Goal: Information Seeking & Learning: Check status

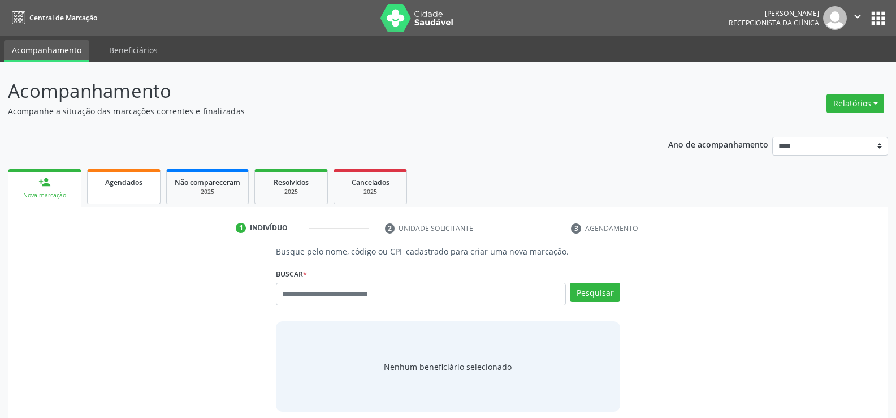
click at [118, 188] on link "Agendados" at bounding box center [123, 186] width 73 height 35
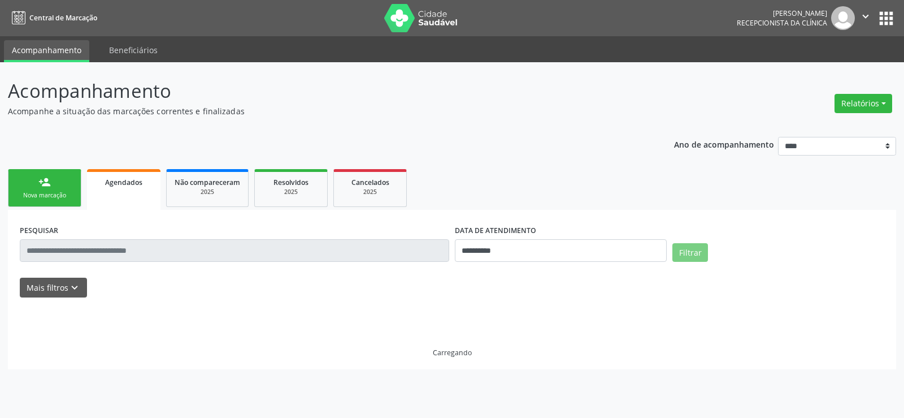
click at [128, 263] on div "PESQUISAR" at bounding box center [234, 246] width 435 height 48
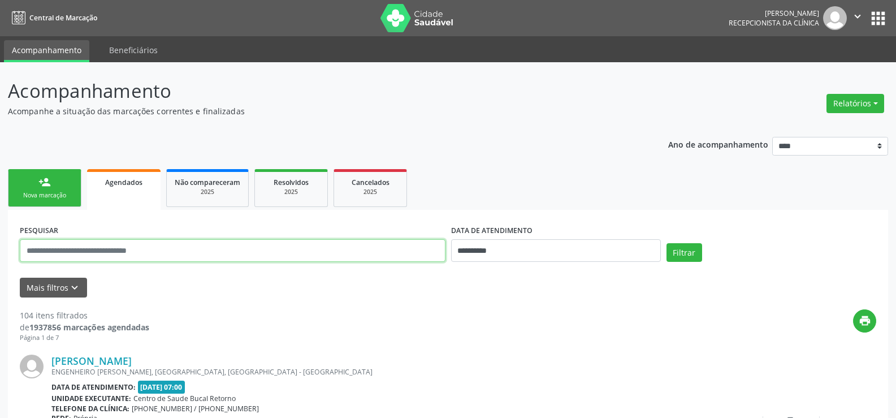
click at [132, 250] on input "text" at bounding box center [233, 250] width 426 height 23
click at [112, 256] on input "text" at bounding box center [233, 250] width 426 height 23
type input "**********"
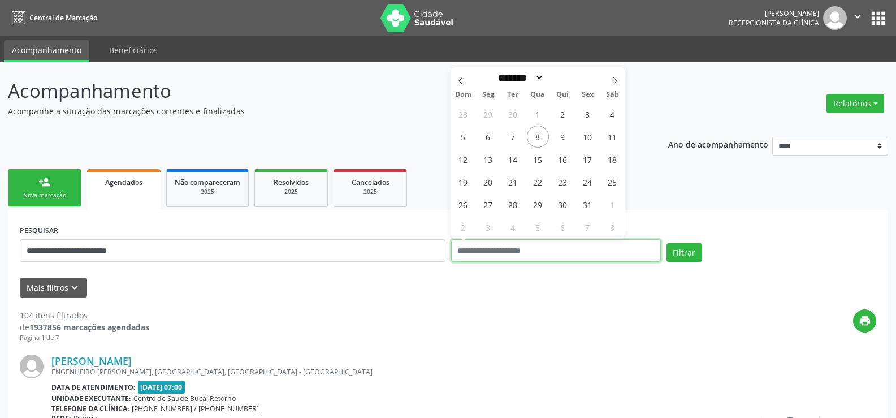
click at [666, 243] on button "Filtrar" at bounding box center [684, 252] width 36 height 19
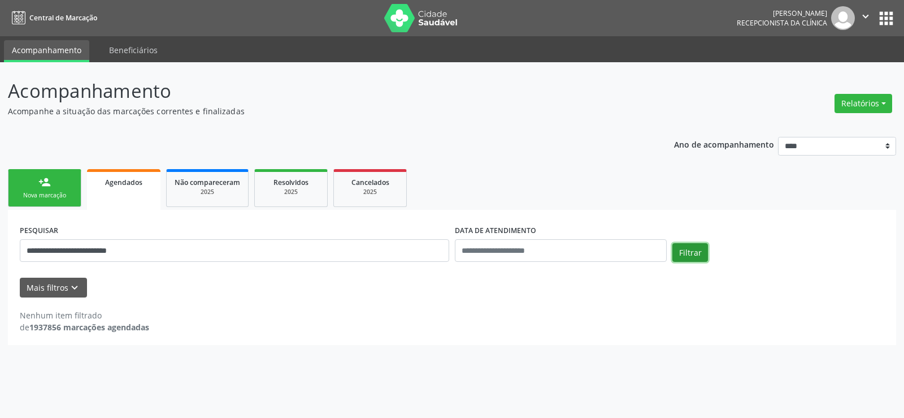
click at [691, 251] on button "Filtrar" at bounding box center [691, 252] width 36 height 19
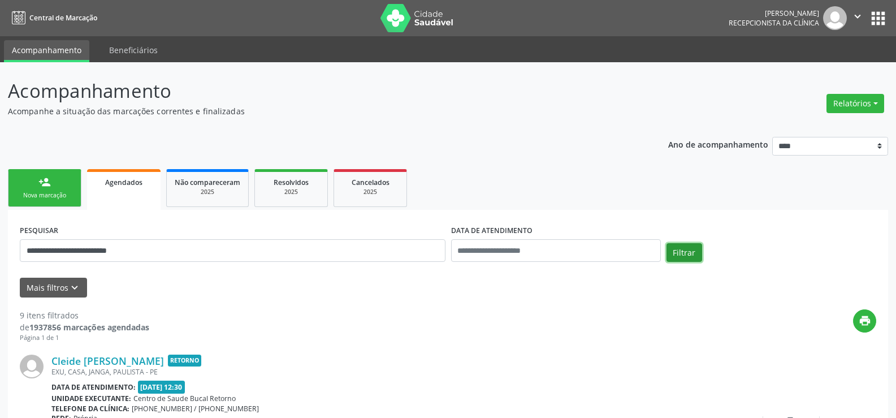
click at [691, 251] on button "Filtrar" at bounding box center [684, 252] width 36 height 19
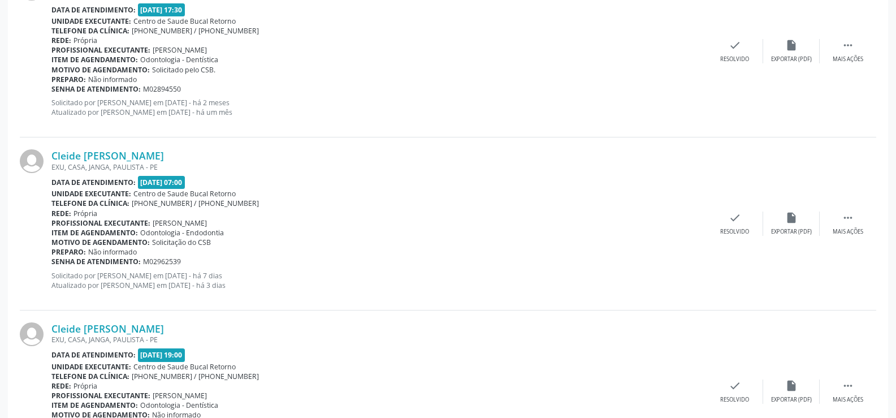
scroll to position [1470, 0]
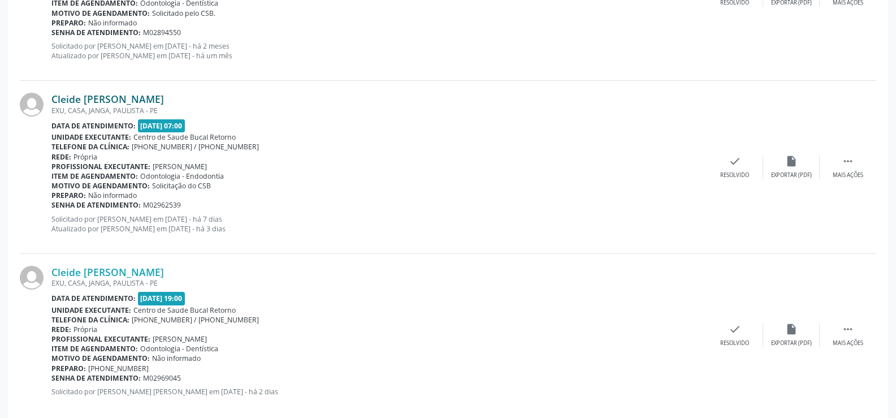
click at [123, 103] on link "Cleide Maria da Silva Franca" at bounding box center [107, 99] width 112 height 12
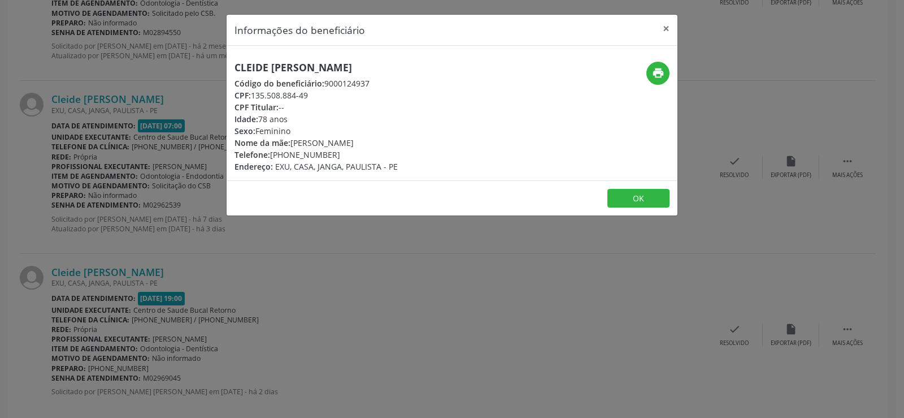
drag, startPoint x: 289, startPoint y: 152, endPoint x: 349, endPoint y: 152, distance: 59.4
click at [349, 152] on div "Telefone: (81) 98759-3192" at bounding box center [316, 155] width 163 height 12
click at [336, 193] on footer "OK" at bounding box center [452, 198] width 451 height 36
drag, startPoint x: 237, startPoint y: 66, endPoint x: 397, endPoint y: 68, distance: 160.6
click at [397, 68] on div "Cleide Maria da Silva Franca Código do beneficiário: 9000124937 CPF: 135.508.88…" at bounding box center [377, 117] width 301 height 111
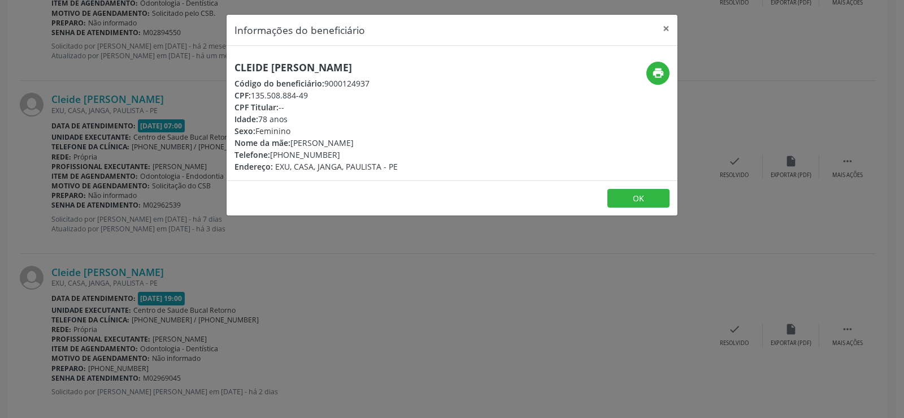
copy h5 "Cleide Maria da Silva Franca"
click at [667, 24] on button "×" at bounding box center [666, 29] width 23 height 28
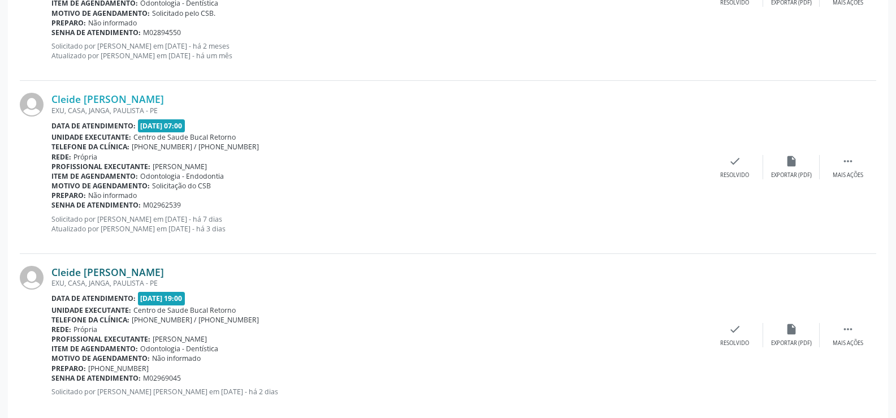
click at [120, 275] on link "Cleide Maria da Silva Franca" at bounding box center [107, 272] width 112 height 12
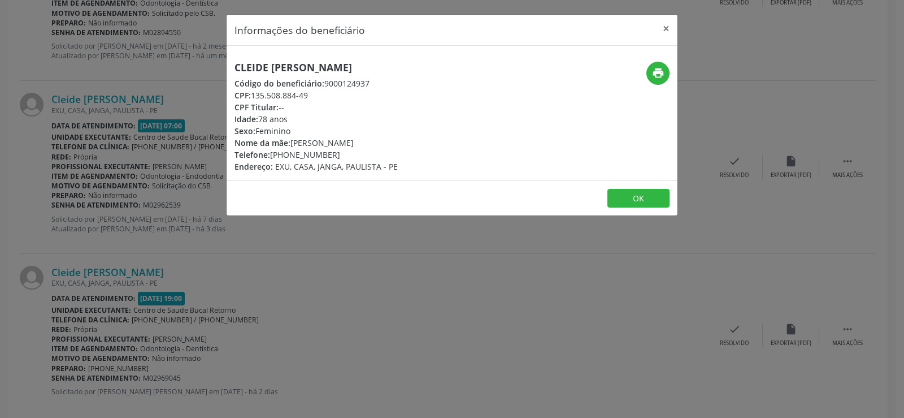
drag, startPoint x: 252, startPoint y: 93, endPoint x: 310, endPoint y: 90, distance: 58.3
click at [310, 90] on div "CPF: 135.508.884-49" at bounding box center [316, 95] width 163 height 12
copy div "135.508.884-49"
click at [668, 27] on button "×" at bounding box center [666, 29] width 23 height 28
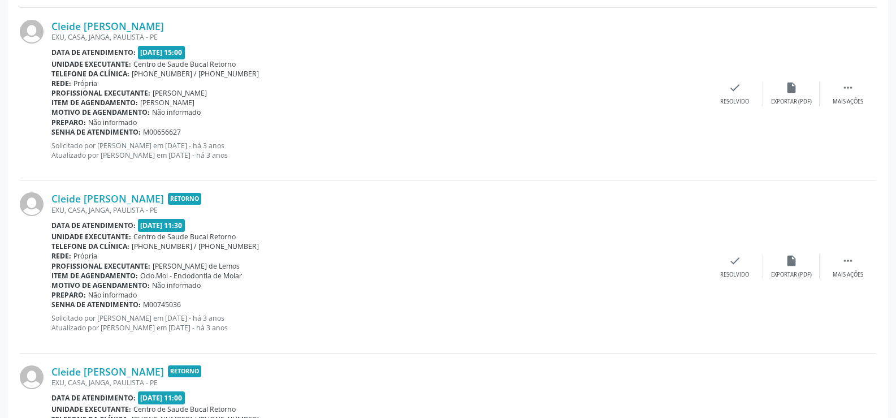
scroll to position [848, 0]
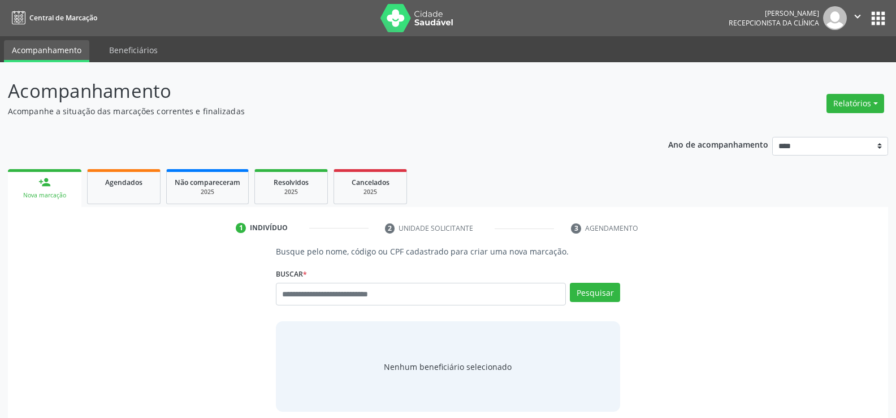
click at [314, 306] on div "Busque por nome, código ou CPF Nenhum resultado encontrado para: " " Digite nom…" at bounding box center [448, 298] width 344 height 31
click at [314, 303] on input "text" at bounding box center [421, 294] width 290 height 23
click at [312, 302] on input "text" at bounding box center [421, 294] width 290 height 23
click at [311, 297] on input "text" at bounding box center [421, 294] width 290 height 23
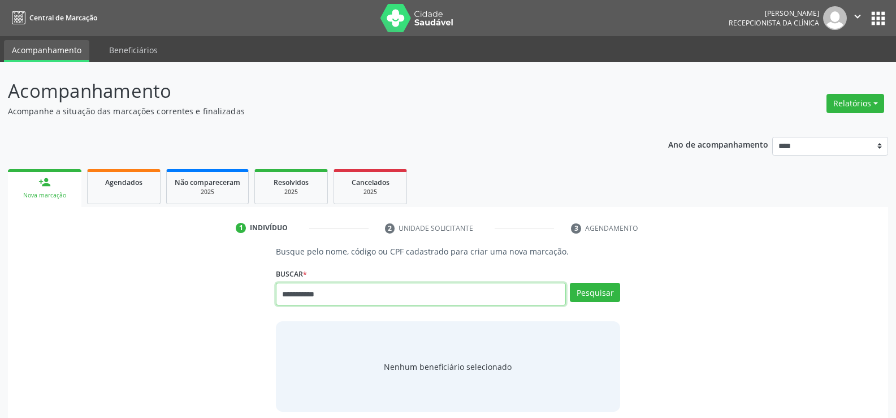
type input "**********"
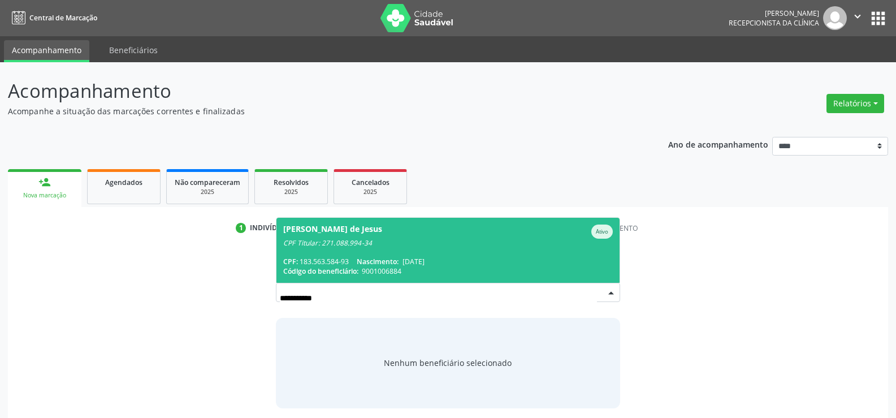
click at [322, 249] on span "Allys Felipe Andrade de Jesus Ativo CPF Titular: 271.088.994-34 CPF: 183.563.58…" at bounding box center [447, 250] width 343 height 65
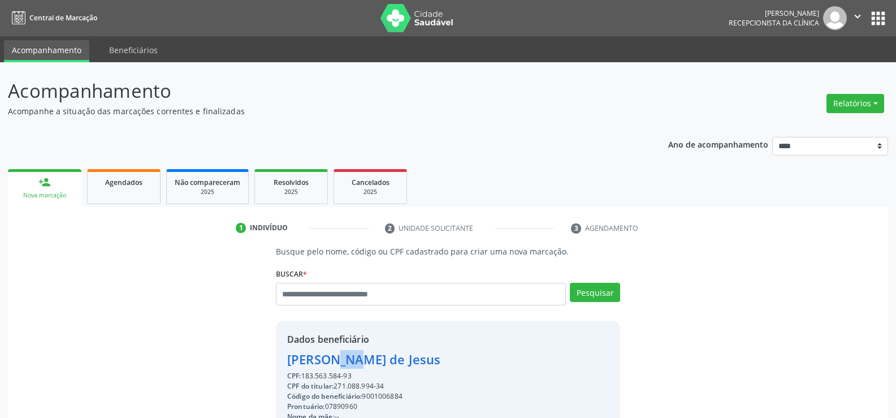
drag, startPoint x: 287, startPoint y: 359, endPoint x: 308, endPoint y: 362, distance: 21.7
click at [308, 362] on div "Allys Felipe Andrade de Jesus" at bounding box center [411, 359] width 249 height 19
drag, startPoint x: 358, startPoint y: 380, endPoint x: 287, endPoint y: 360, distance: 74.1
copy div "Allys Felipe Andrade de Jesus CPF: 183.563.584-93"
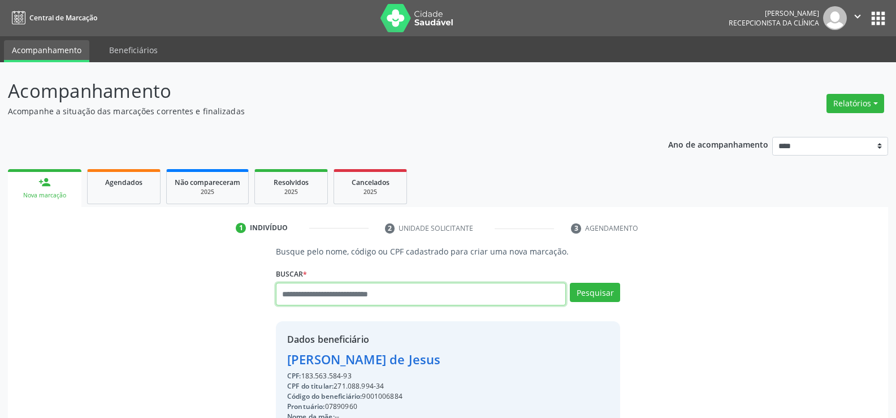
click at [322, 290] on input "text" at bounding box center [421, 294] width 290 height 23
click at [325, 291] on input "text" at bounding box center [421, 294] width 290 height 23
type input "**********"
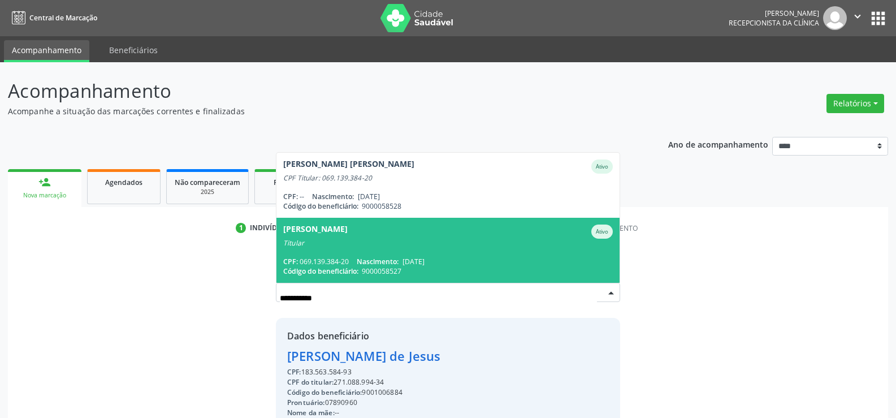
click at [322, 240] on div "Titular" at bounding box center [448, 243] width 330 height 9
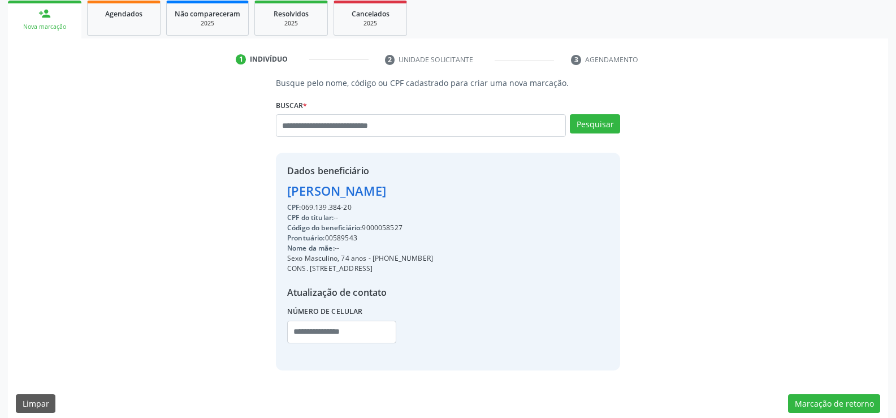
scroll to position [170, 0]
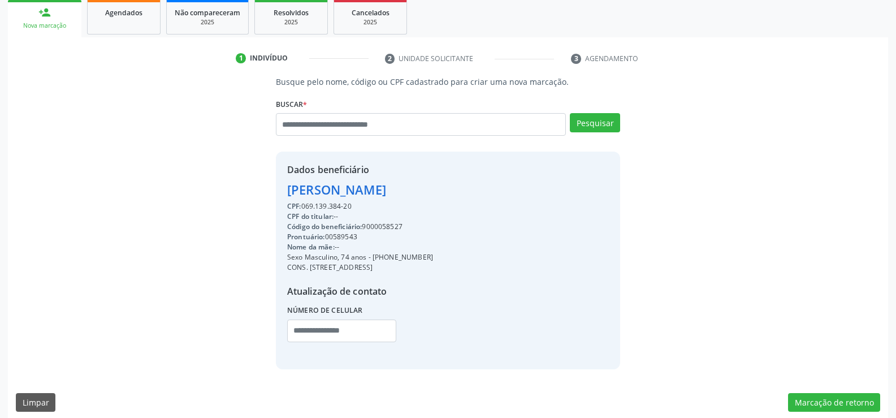
drag, startPoint x: 354, startPoint y: 205, endPoint x: 279, endPoint y: 190, distance: 76.7
click at [279, 190] on div "Dados beneficiário Marcelo Jose Crocia da Silva CPF: 069.139.384-20 CPF do titu…" at bounding box center [448, 259] width 344 height 217
copy div "Marcelo Jose Crocia da Silva CPF: 069.139.384-20"
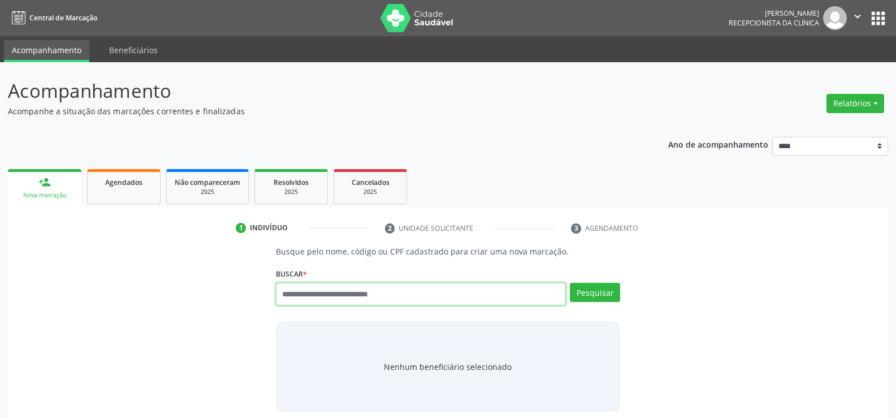
click at [315, 291] on input "text" at bounding box center [421, 294] width 290 height 23
type input "**********"
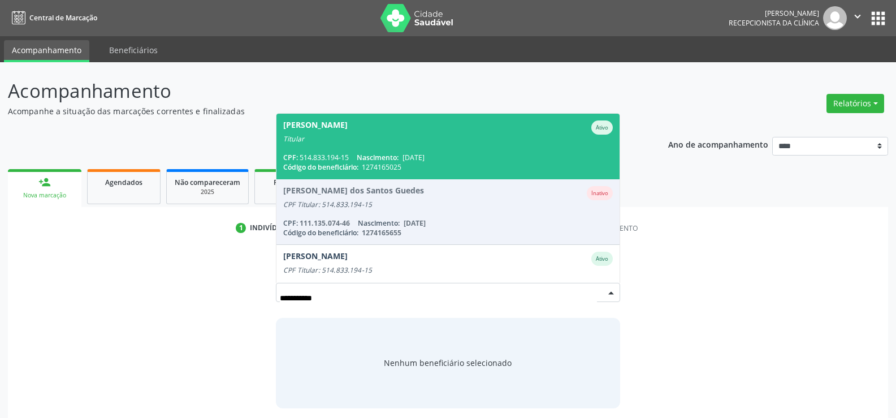
click at [345, 157] on div "CPF: 514.833.194-15 Nascimento: [DATE]" at bounding box center [448, 158] width 330 height 10
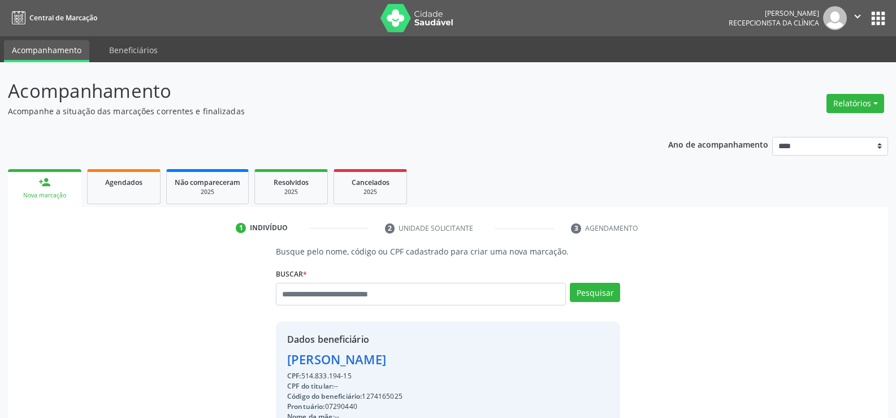
drag, startPoint x: 354, startPoint y: 379, endPoint x: 267, endPoint y: 356, distance: 90.6
click at [267, 356] on div "Busque pelo nome, código ou CPF cadastrado para criar uma nova marcação. [GEOGR…" at bounding box center [448, 391] width 864 height 293
copy div "[PERSON_NAME] CPF: 514.833.194-15"
click at [210, 293] on div "Busque pelo nome, código ou CPF cadastrado para criar uma nova marcação. [GEOGR…" at bounding box center [448, 391] width 864 height 293
click at [865, 103] on button "Relatórios" at bounding box center [855, 103] width 58 height 19
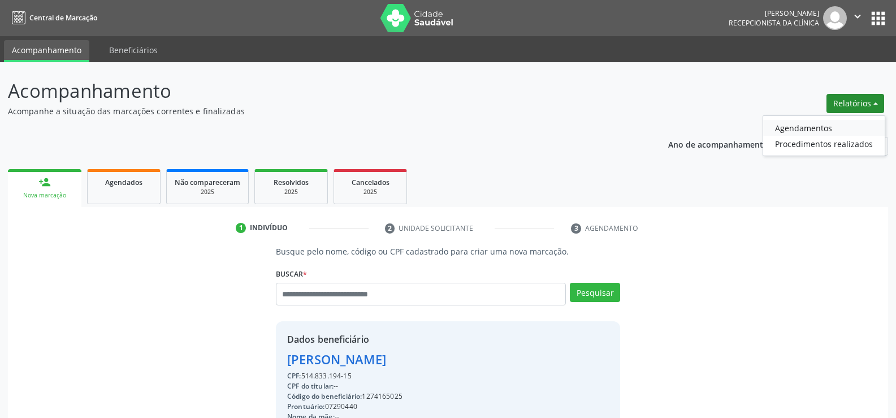
click at [773, 132] on link "Agendamentos" at bounding box center [824, 128] width 122 height 16
select select "*"
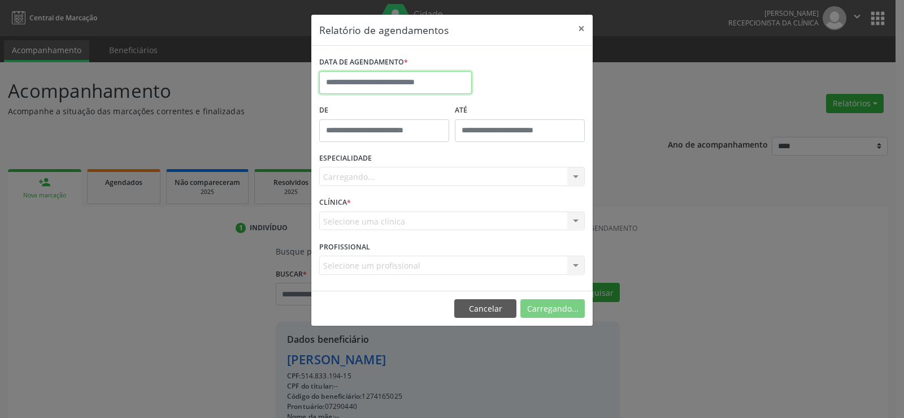
click at [349, 81] on input "text" at bounding box center [395, 82] width 153 height 23
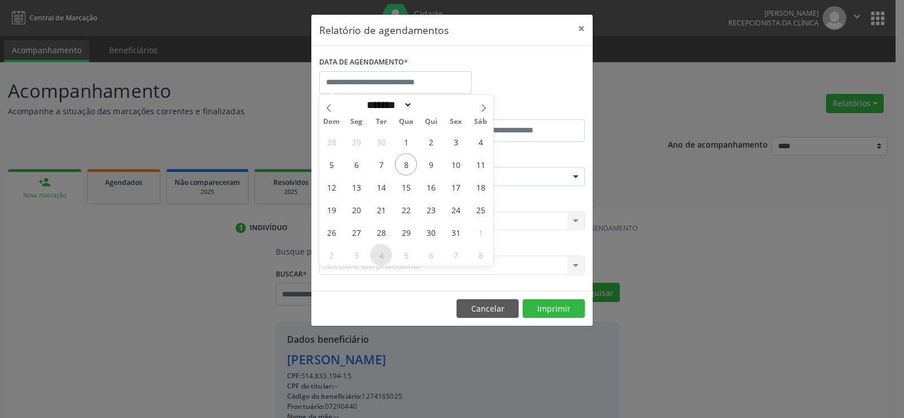
click at [381, 254] on span "4" at bounding box center [381, 255] width 22 height 22
type input "**********"
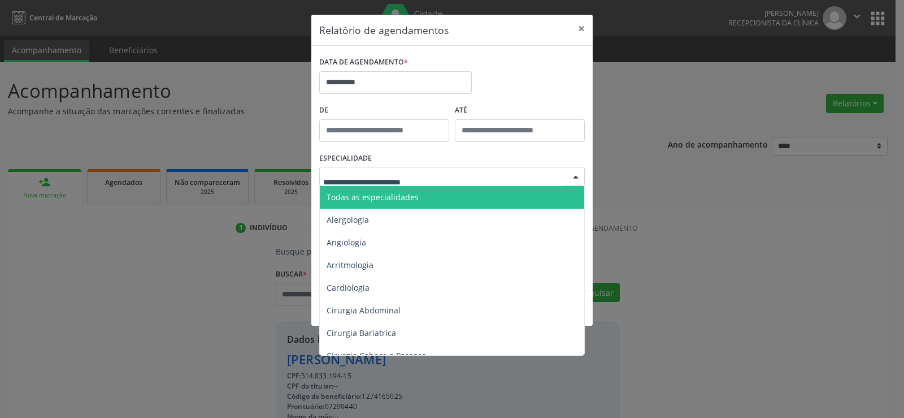
click at [380, 201] on span "Todas as especialidades" at bounding box center [373, 197] width 92 height 11
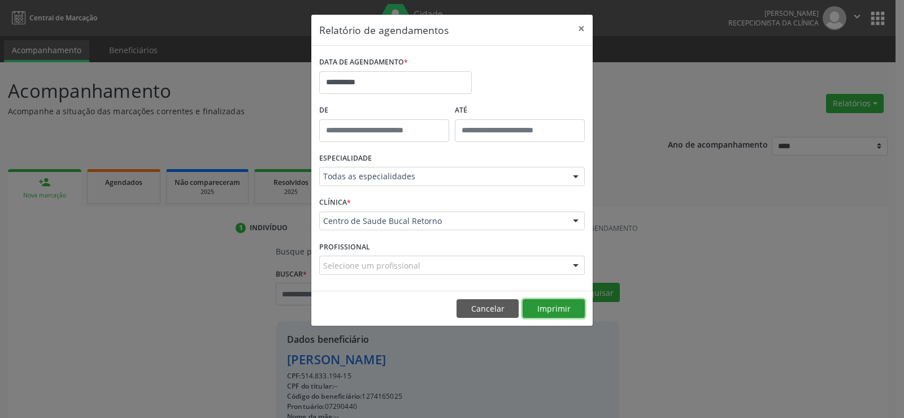
click at [548, 306] on button "Imprimir" at bounding box center [554, 308] width 62 height 19
click at [491, 304] on button "Cancelar" at bounding box center [488, 308] width 62 height 19
